Goal: Information Seeking & Learning: Compare options

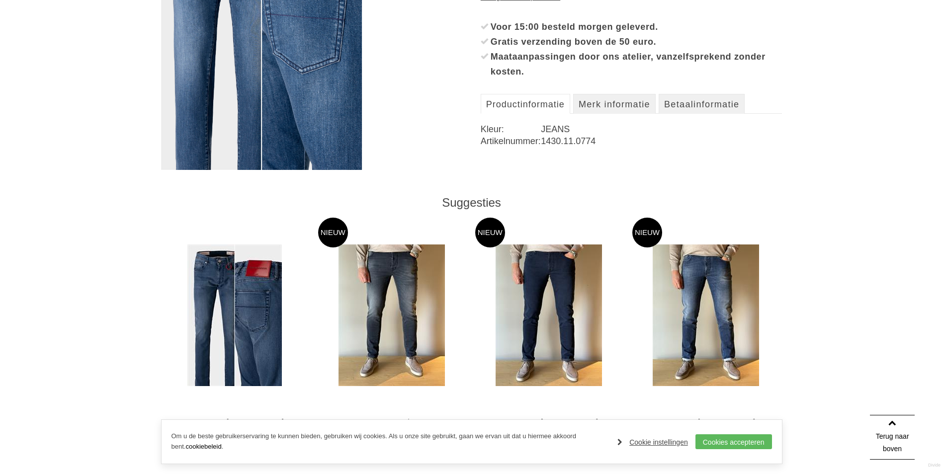
scroll to position [348, 0]
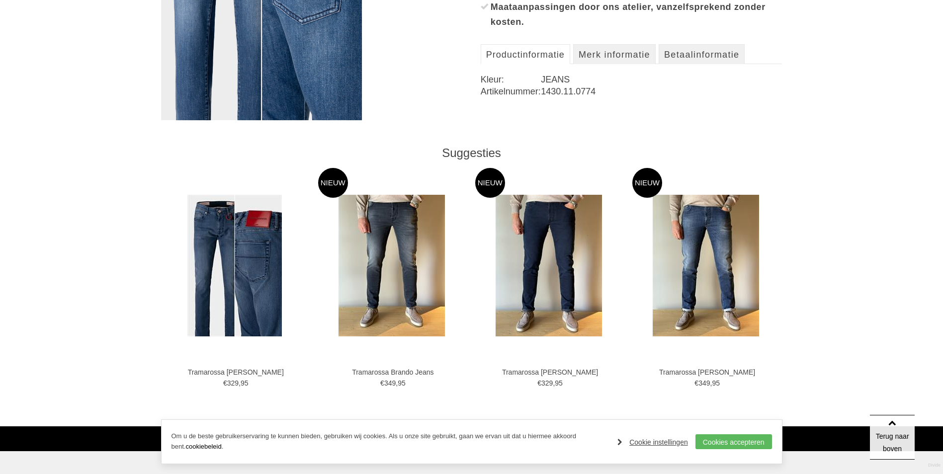
click at [384, 218] on img at bounding box center [391, 266] width 106 height 142
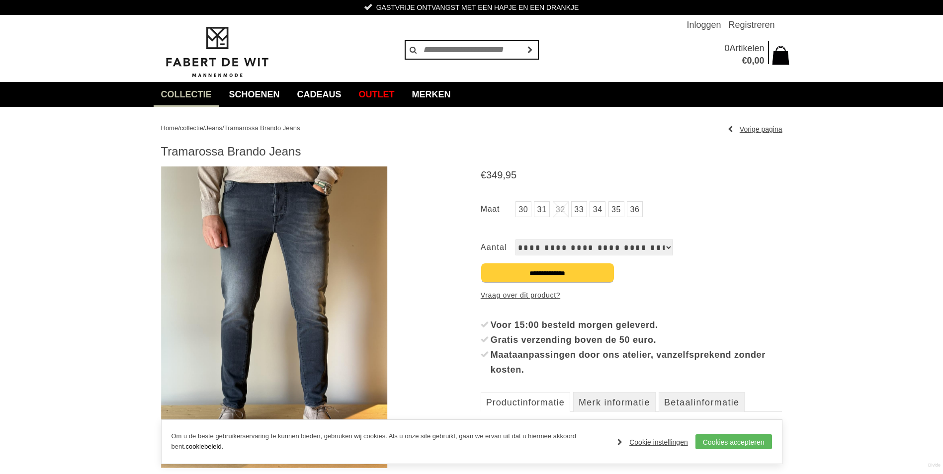
click at [287, 221] on img at bounding box center [274, 318] width 226 height 302
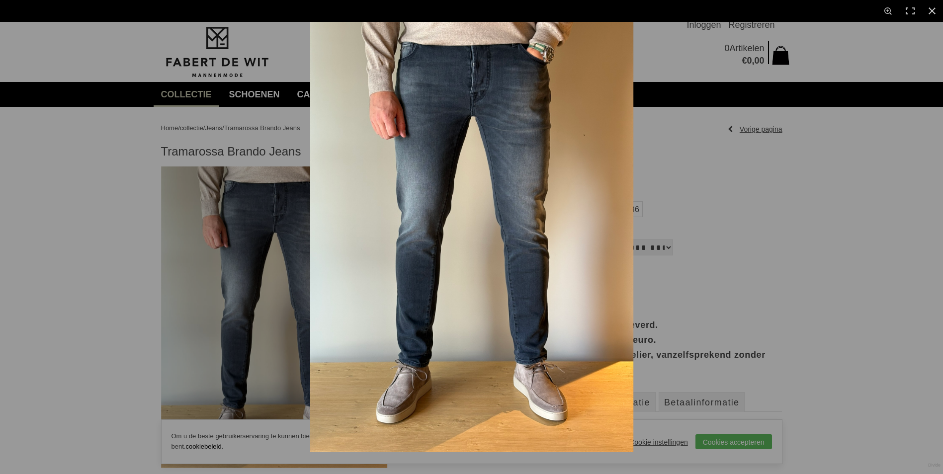
click at [450, 162] on img at bounding box center [471, 237] width 323 height 430
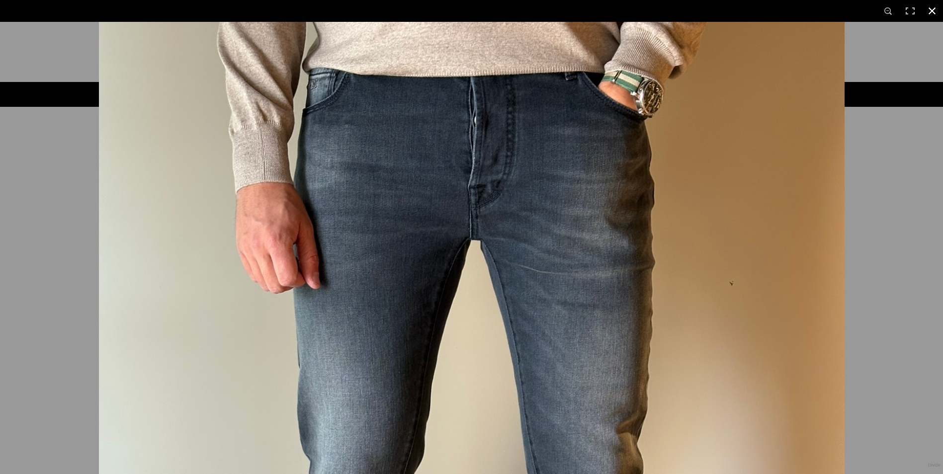
click at [907, 193] on div at bounding box center [570, 259] width 943 height 474
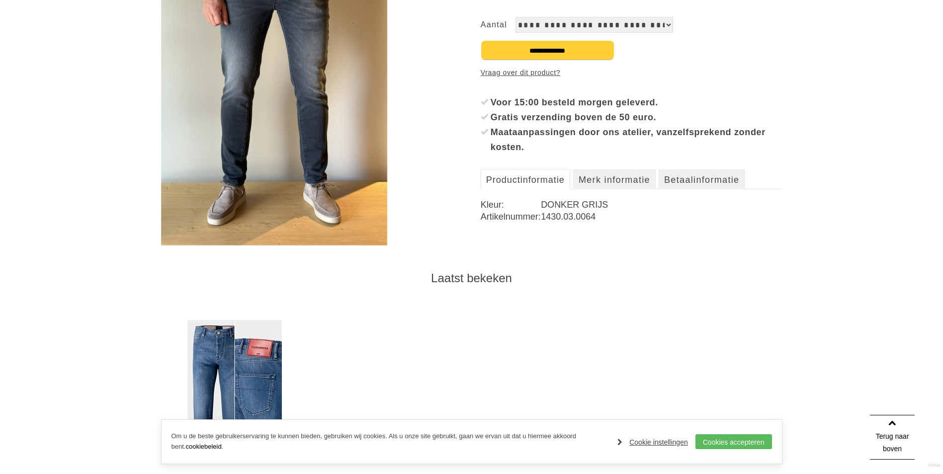
scroll to position [199, 0]
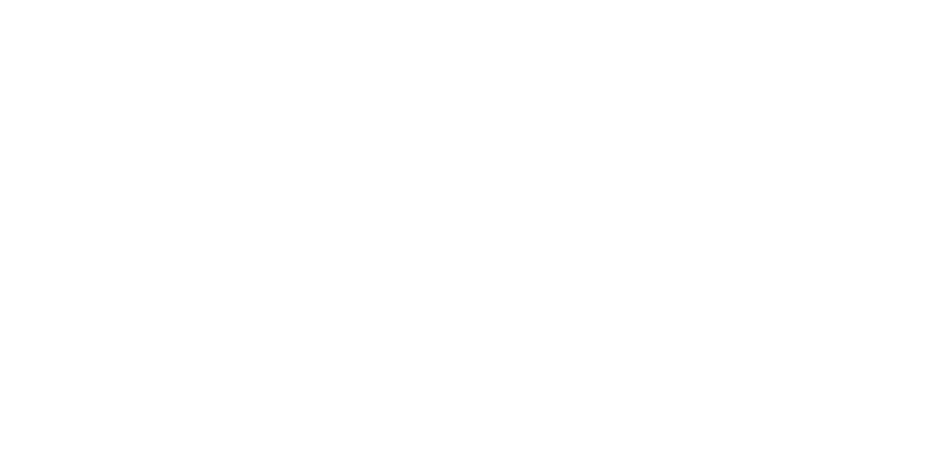
scroll to position [348, 0]
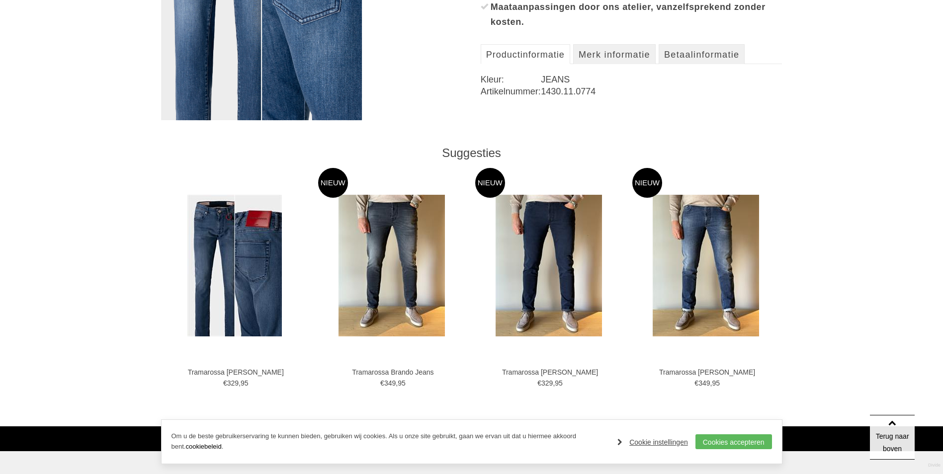
click at [739, 241] on img at bounding box center [706, 266] width 106 height 142
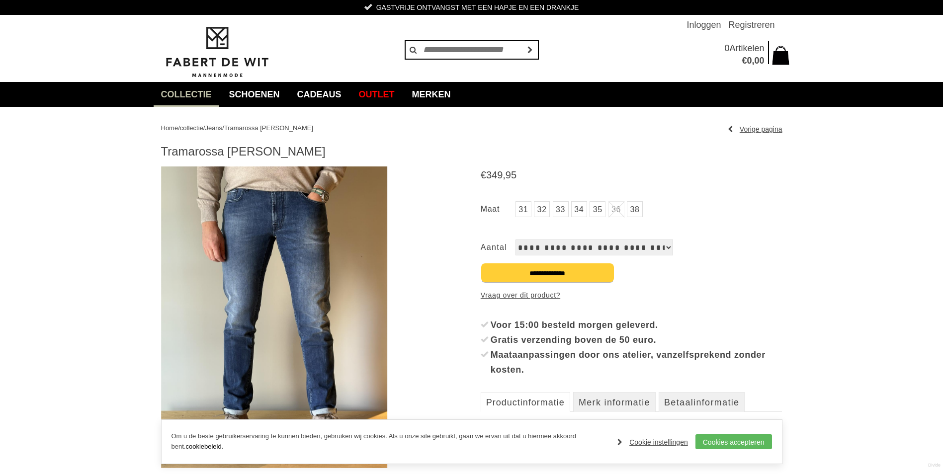
click at [267, 214] on img at bounding box center [274, 318] width 226 height 302
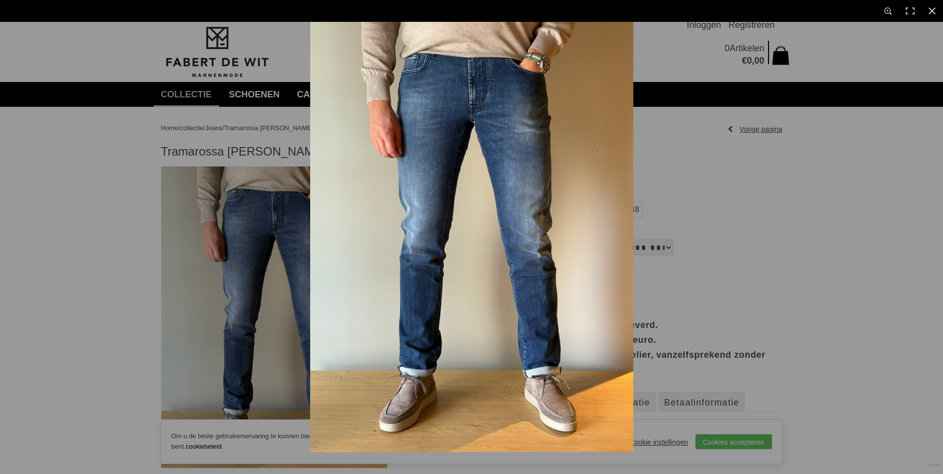
click at [407, 150] on img at bounding box center [471, 237] width 323 height 430
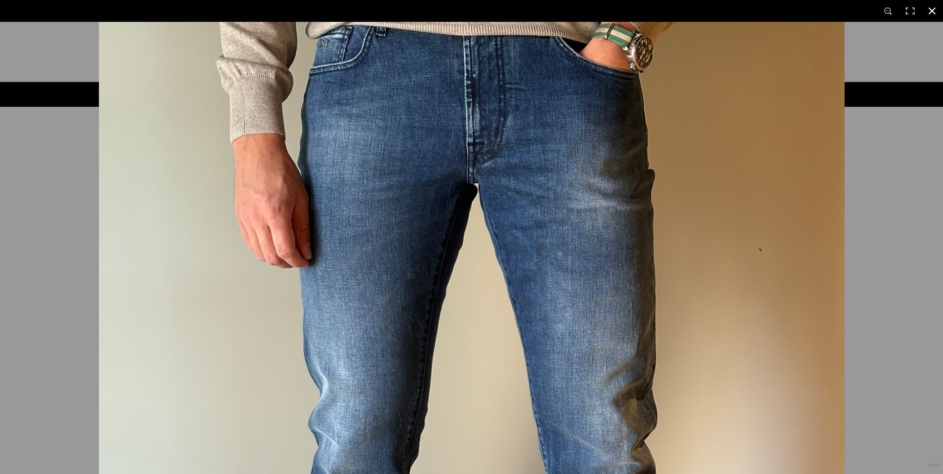
click at [48, 216] on div at bounding box center [471, 237] width 943 height 474
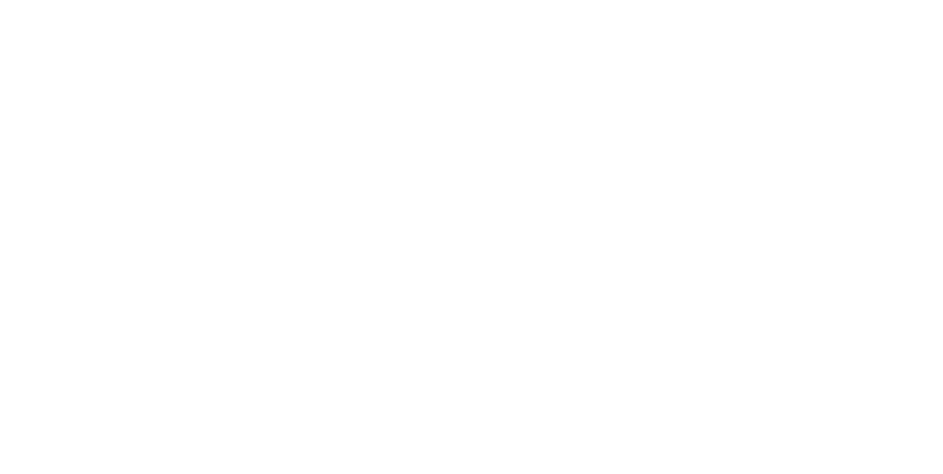
scroll to position [348, 0]
